Goal: Obtain resource: Obtain resource

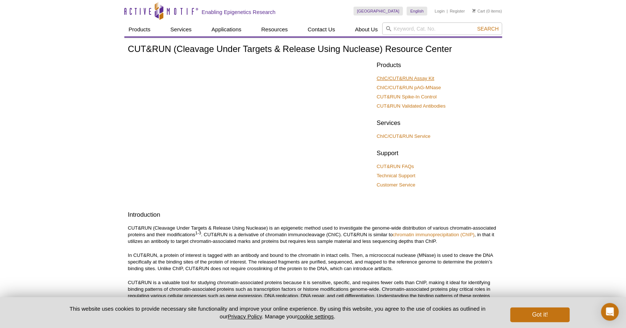
click at [407, 78] on link "ChIC/CUT&RUN Assay Kit" at bounding box center [406, 78] width 58 height 7
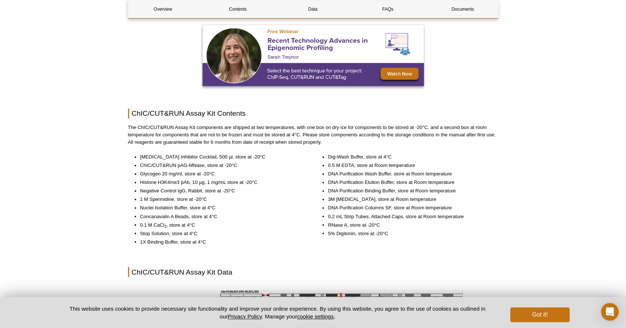
scroll to position [781, 0]
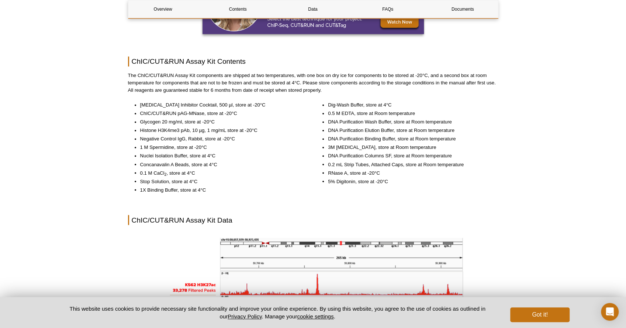
click at [225, 126] on li "Glycogen 20 mg/ml, store at -20°C" at bounding box center [221, 121] width 163 height 7
drag, startPoint x: 231, startPoint y: 129, endPoint x: 138, endPoint y: 126, distance: 93.8
click at [138, 126] on ul "Protease Inhibitor Cocktail, 500 µl, store at -20°C ChIC/CUT&RUN pAG-MNase, sto…" at bounding box center [215, 147] width 175 height 92
click at [159, 160] on li "Nuclei Isolation Buffer, store at 4°C" at bounding box center [221, 155] width 163 height 7
drag, startPoint x: 259, startPoint y: 136, endPoint x: 166, endPoint y: 127, distance: 93.8
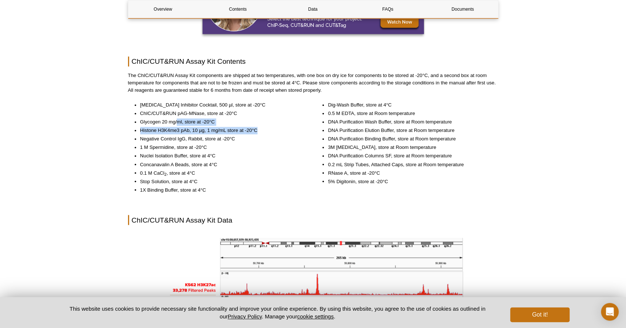
click at [167, 127] on ul "Protease Inhibitor Cocktail, 500 µl, store at -20°C ChIC/CUT&RUN pAG-MNase, sto…" at bounding box center [215, 147] width 175 height 92
drag, startPoint x: 162, startPoint y: 147, endPoint x: 167, endPoint y: 149, distance: 5.1
click at [162, 143] on li "Negative Control IgG, Rabbit, store at -20°C" at bounding box center [221, 138] width 163 height 7
drag, startPoint x: 206, startPoint y: 153, endPoint x: 136, endPoint y: 141, distance: 71.6
click at [136, 141] on ul "Protease Inhibitor Cocktail, 500 µl, store at -20°C ChIC/CUT&RUN pAG-MNase, sto…" at bounding box center [215, 147] width 175 height 92
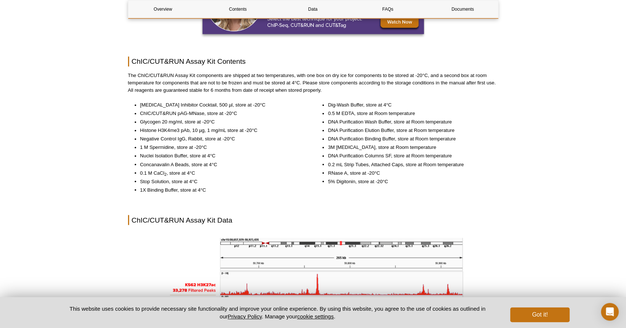
click at [194, 160] on li "Nuclei Isolation Buffer, store at 4°C" at bounding box center [221, 155] width 163 height 7
drag, startPoint x: 233, startPoint y: 164, endPoint x: 126, endPoint y: 152, distance: 108.0
click at [230, 185] on li "Stop Solution, store at 4°C" at bounding box center [221, 181] width 163 height 7
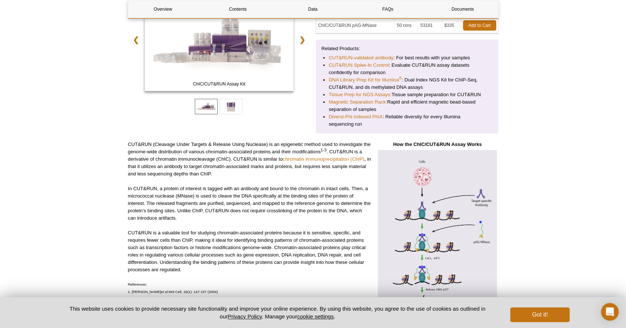
scroll to position [25, 0]
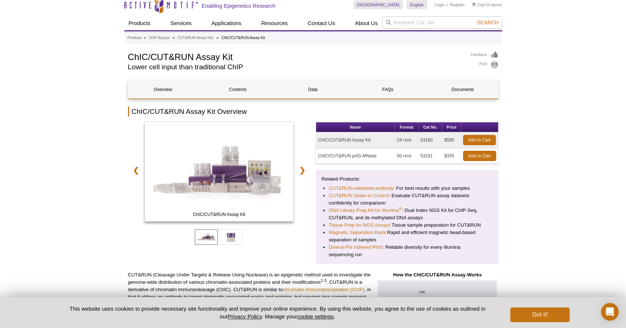
click at [348, 150] on td "ChIC/CUT&RUN pAG-MNase" at bounding box center [355, 156] width 79 height 16
click at [344, 156] on td "ChIC/CUT&RUN pAG-MNase" at bounding box center [355, 156] width 79 height 16
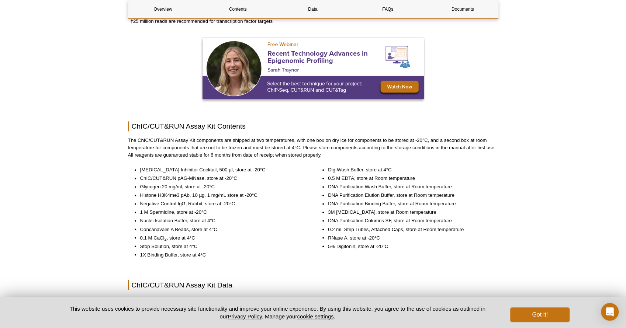
scroll to position [797, 0]
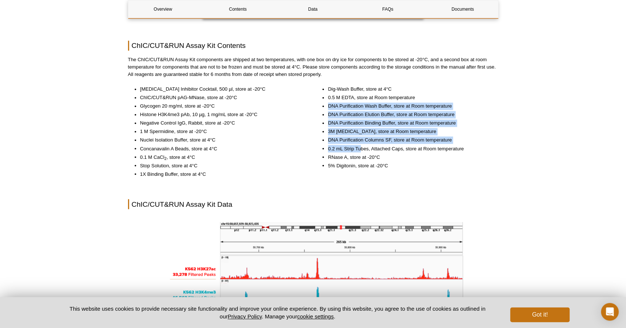
drag, startPoint x: 414, startPoint y: 104, endPoint x: 360, endPoint y: 158, distance: 76.4
click at [360, 157] on ul "Dig-Wash Buffer, store at 4°C 0.5 M EDTA, store at Room temperature DNA Purific…" at bounding box center [403, 128] width 175 height 84
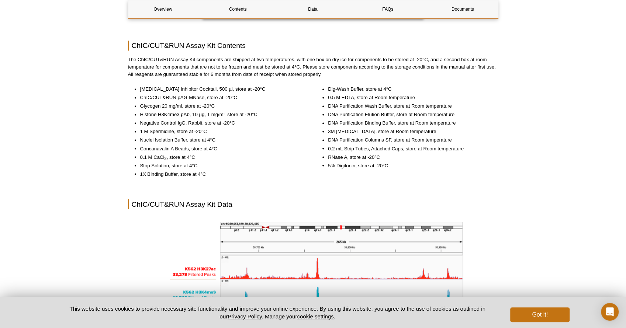
click at [358, 169] on li "5% Digitonin, store at -20°C" at bounding box center [409, 165] width 163 height 7
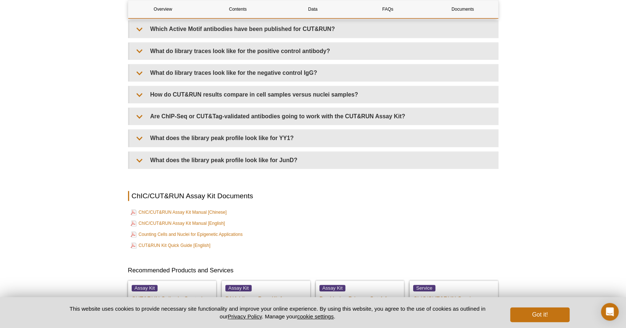
scroll to position [2434, 0]
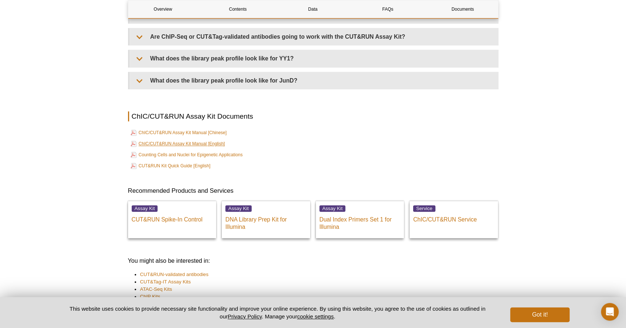
click at [180, 144] on link "ChIC/CUT&RUN Assay Kit Manual [English]" at bounding box center [178, 143] width 94 height 9
